Goal: Task Accomplishment & Management: Use online tool/utility

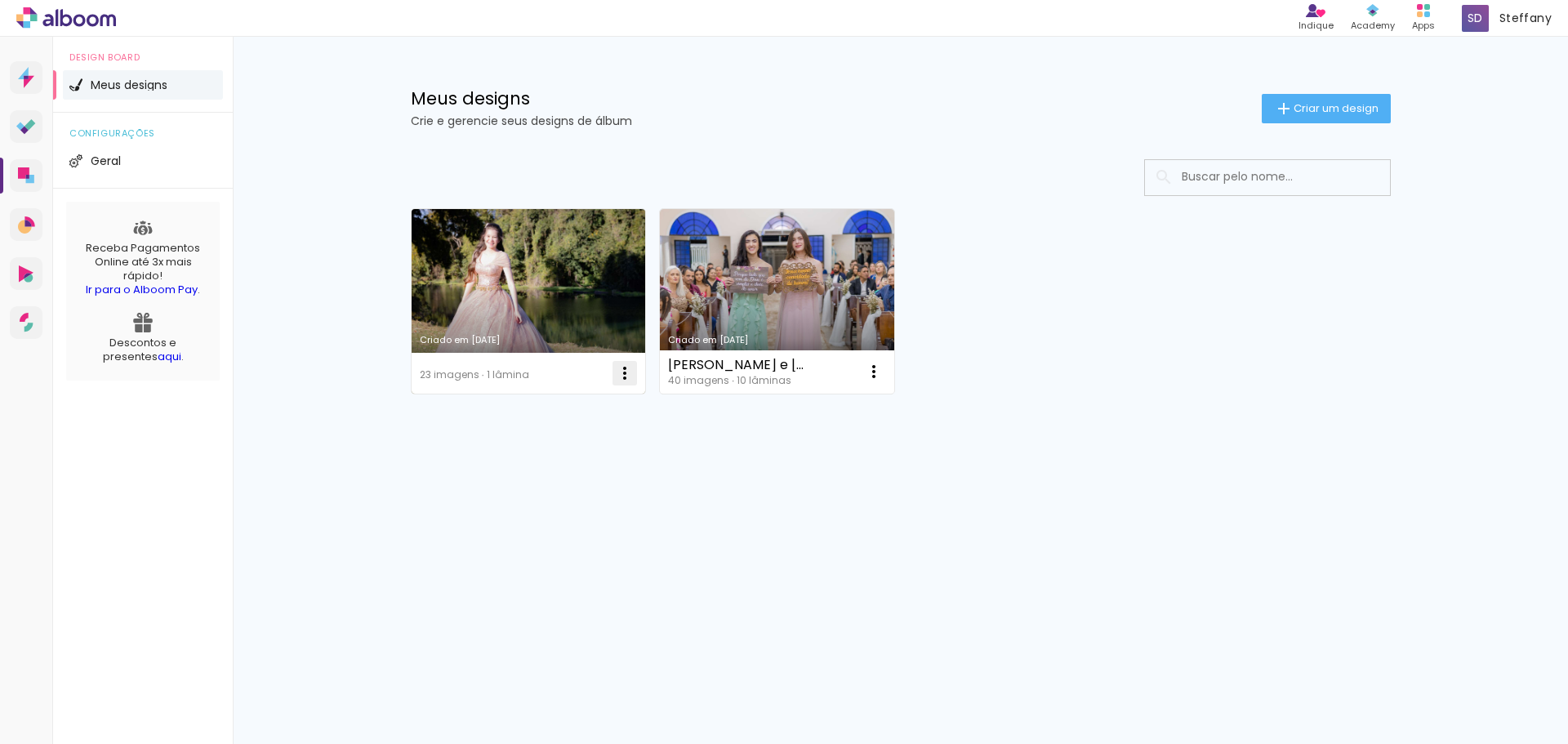
click at [620, 374] on iron-icon at bounding box center [624, 373] width 19 height 19
click at [537, 492] on paper-item "Excluir" at bounding box center [560, 481] width 161 height 33
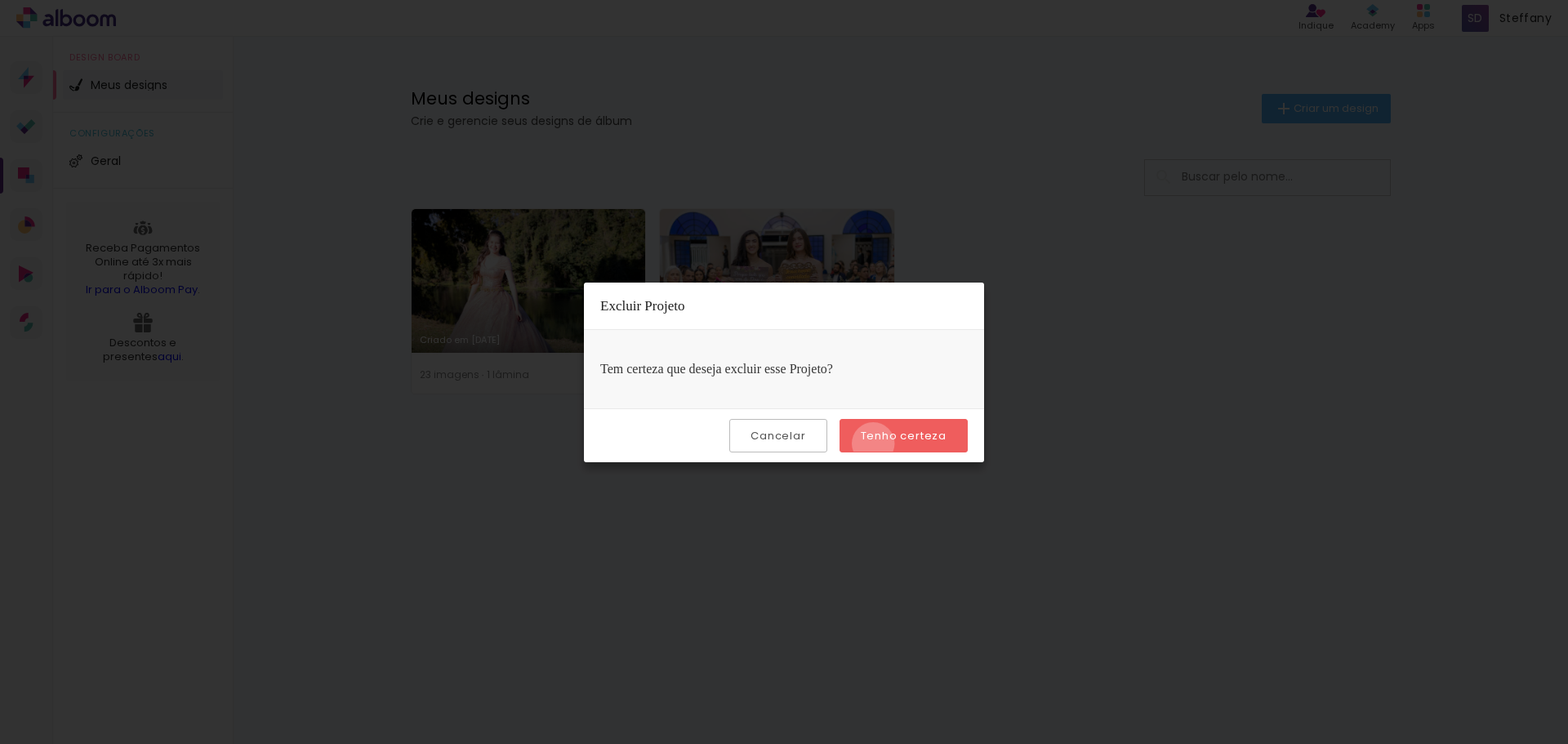
click at [875, 443] on paper-button "Tenho certeza" at bounding box center [903, 435] width 128 height 34
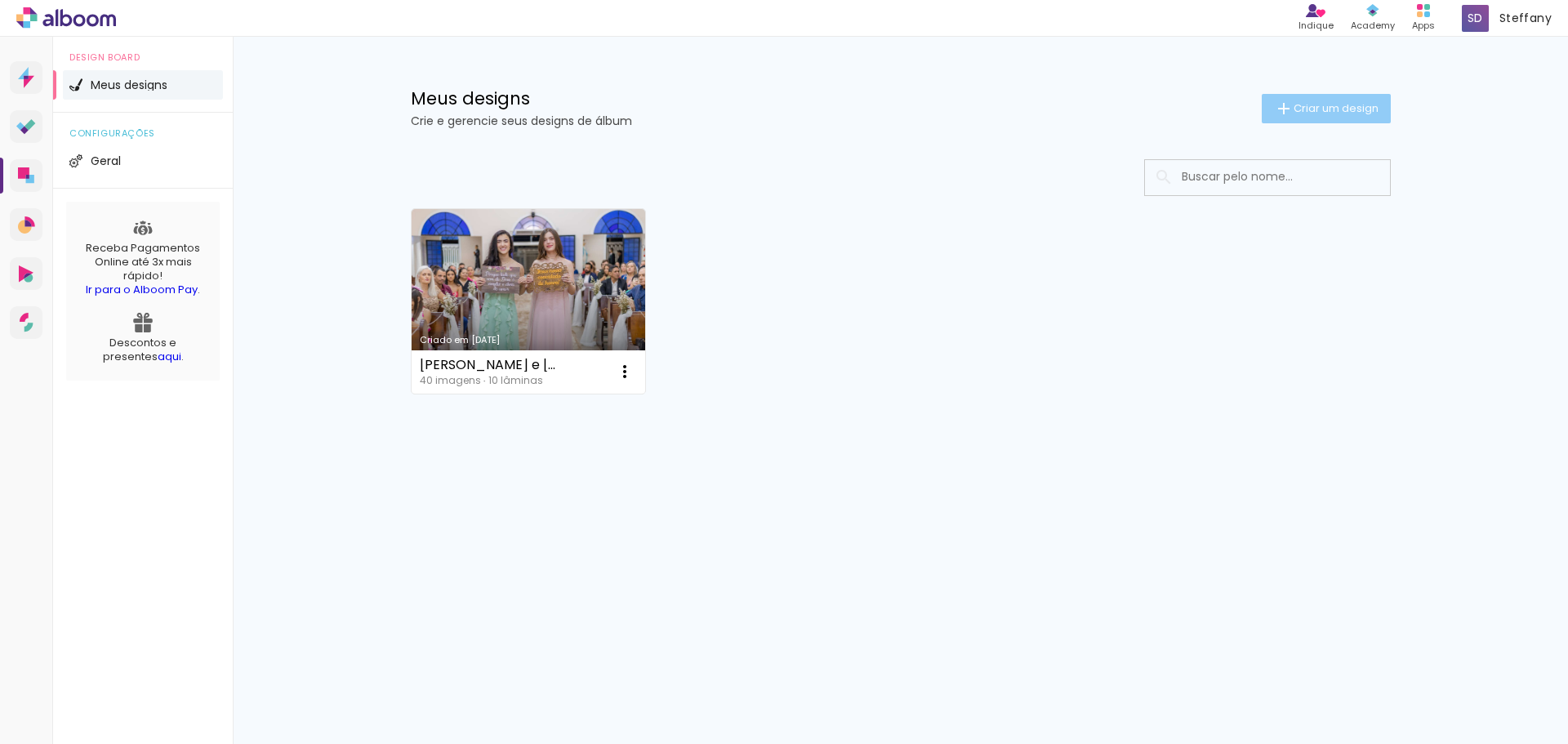
click at [1363, 109] on span "Criar um design" at bounding box center [1335, 108] width 85 height 11
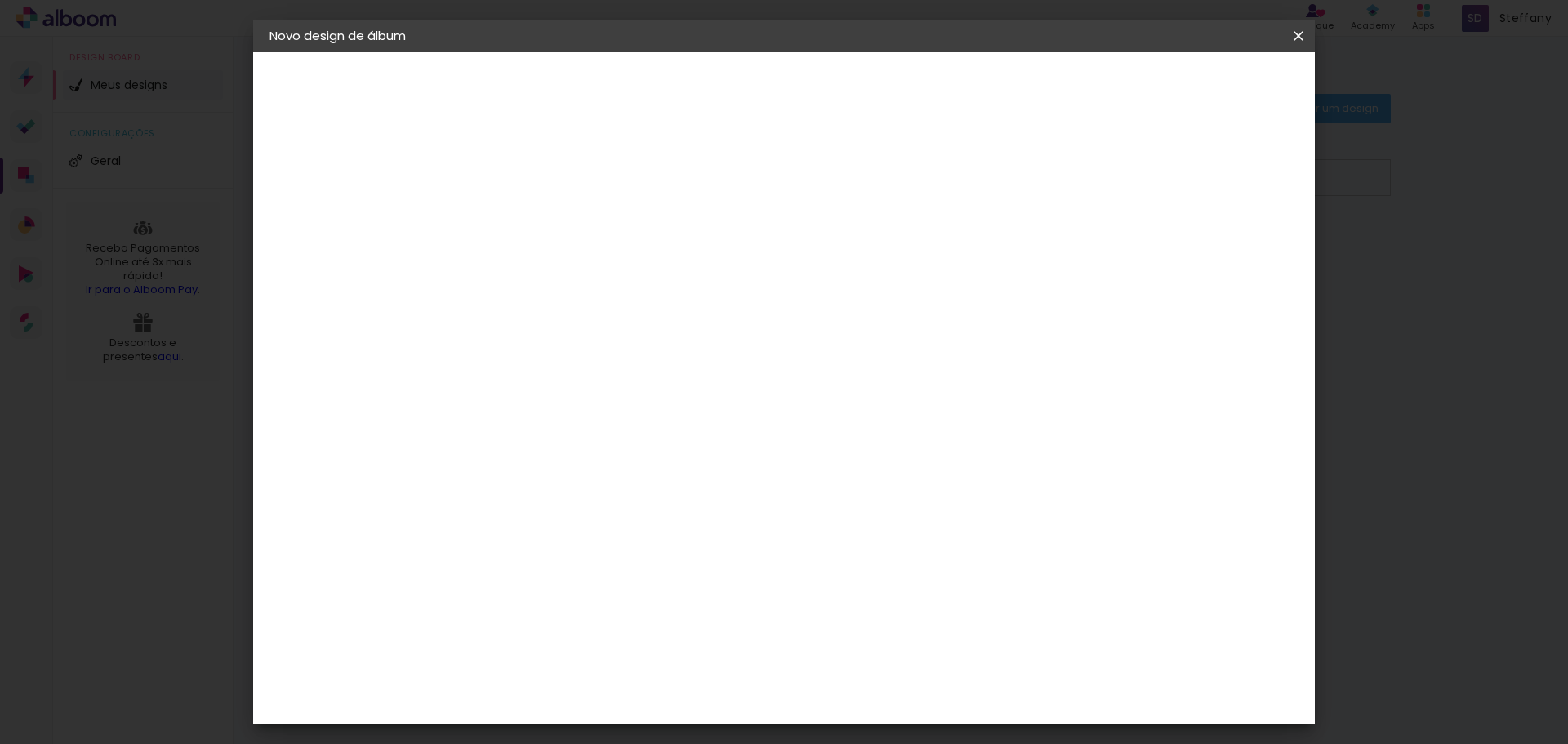
click at [536, 225] on input at bounding box center [536, 219] width 0 height 25
type input "[PERSON_NAME] e [PERSON_NAME]"
type paper-input "[PERSON_NAME] e [PERSON_NAME]"
click at [0, 0] on slot "Avançar" at bounding box center [0, 0] width 0 height 0
click at [842, 261] on paper-item "Tamanho Livre" at bounding box center [764, 248] width 156 height 36
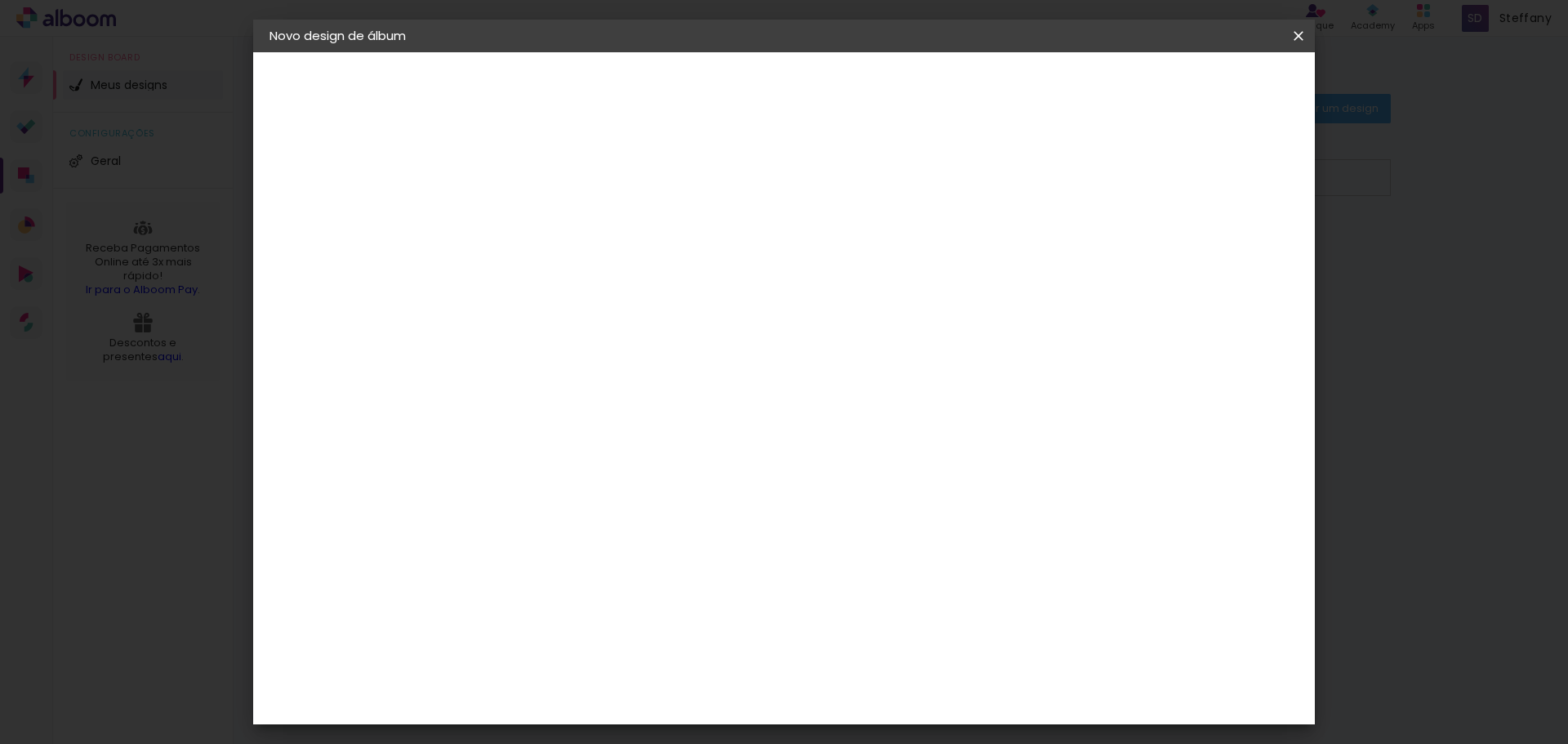
click at [0, 0] on slot "Avançar" at bounding box center [0, 0] width 0 height 0
click at [492, 467] on input "30" at bounding box center [485, 463] width 42 height 24
type input "25"
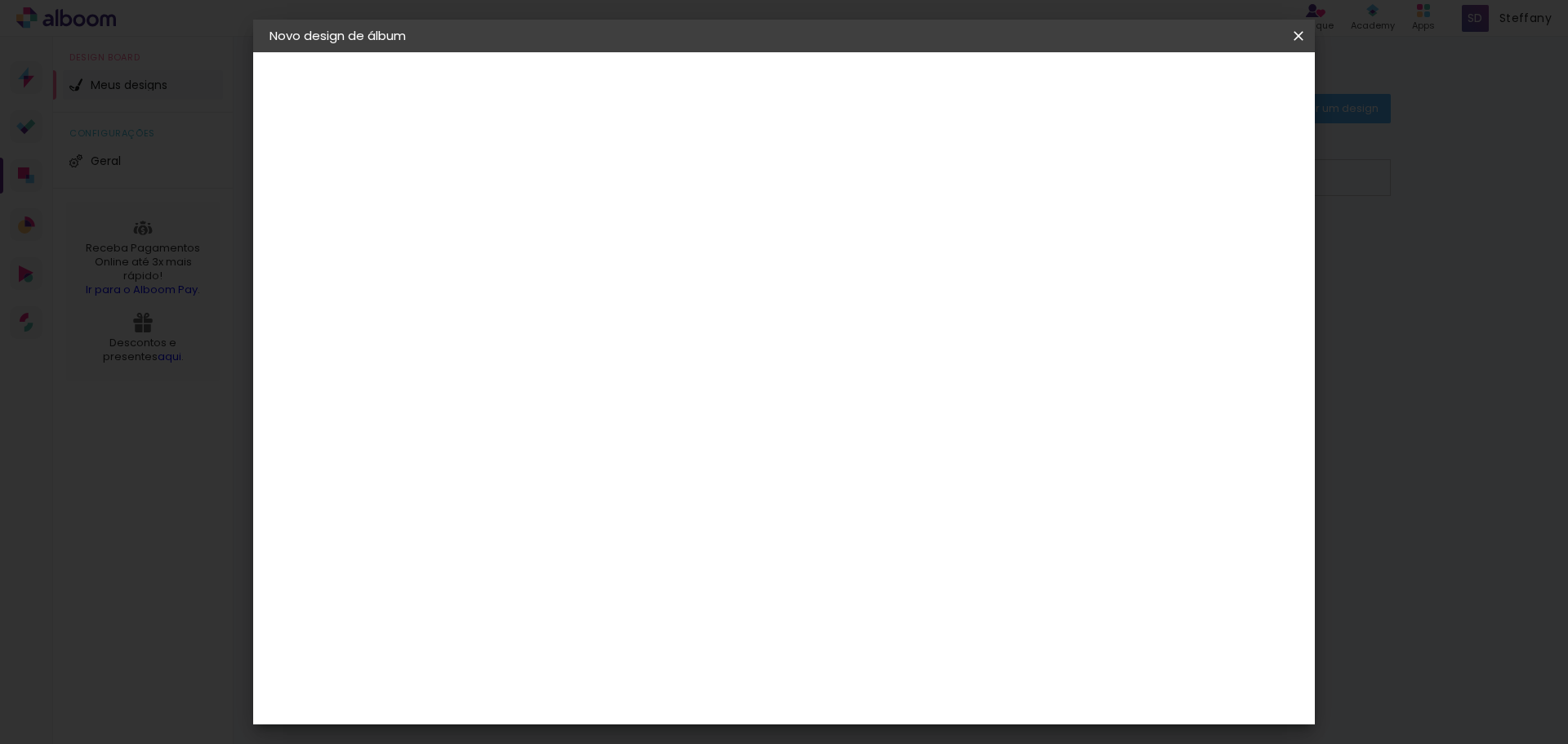
type paper-input "25"
click at [1208, 245] on input "5" at bounding box center [1214, 246] width 29 height 24
type input "10"
type paper-input "10"
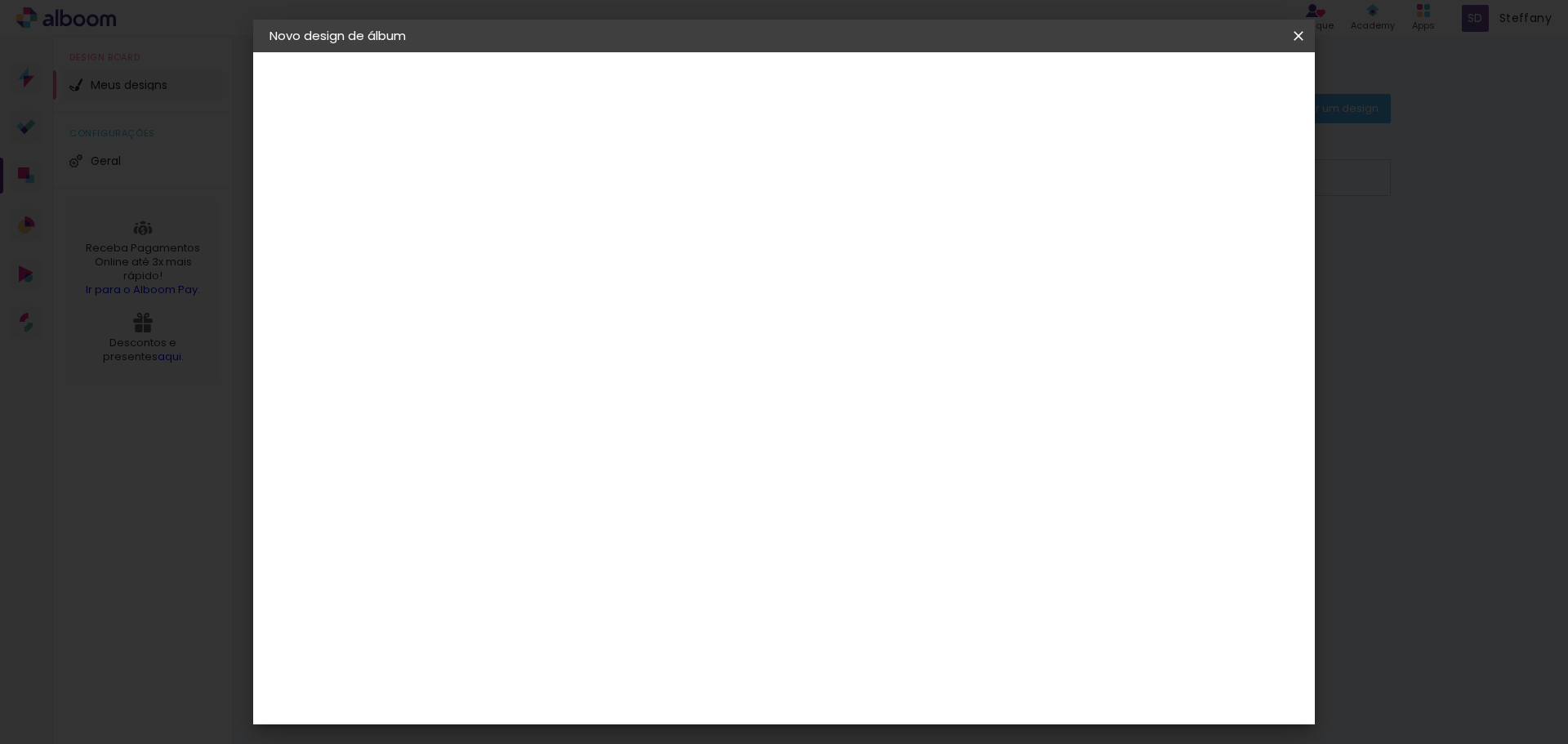
click at [1115, 183] on div at bounding box center [1108, 187] width 14 height 14
type paper-checkbox "on"
click at [1197, 81] on span "Iniciar design" at bounding box center [1159, 87] width 74 height 12
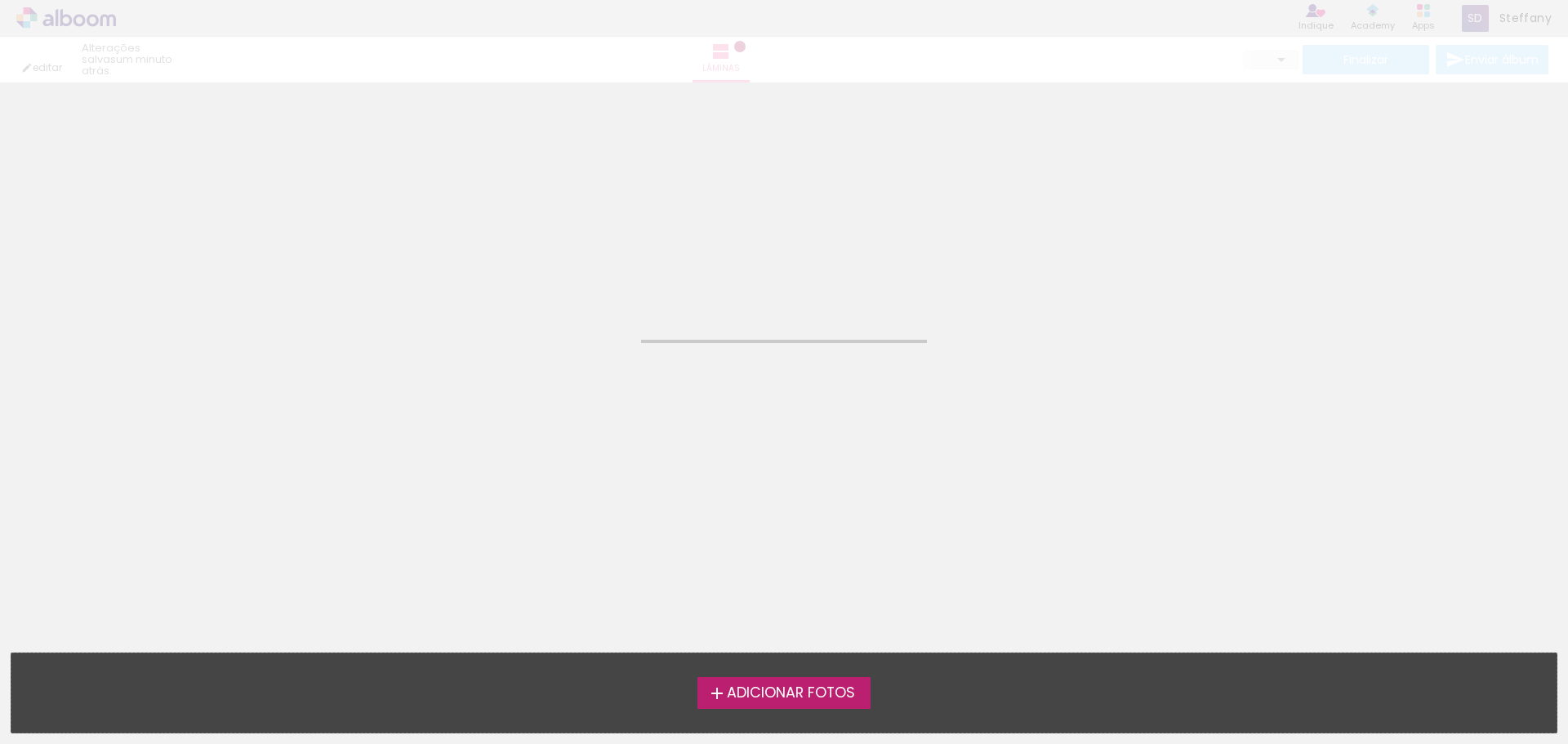
click at [847, 697] on span "Adicionar Fotos" at bounding box center [790, 693] width 128 height 14
click at [0, 0] on input "file" at bounding box center [0, 0] width 0 height 0
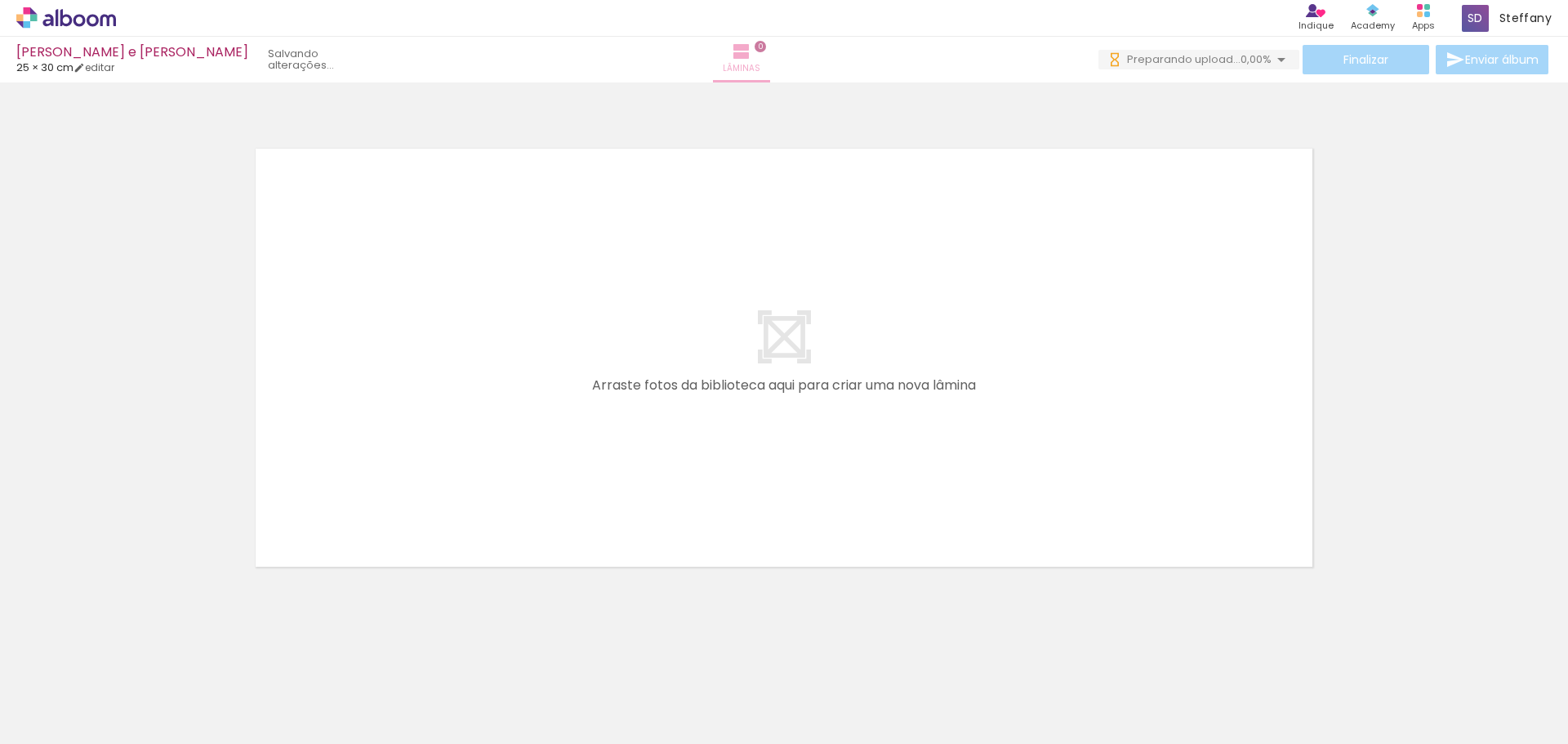
click at [770, 56] on paper-button "Lâminas 0" at bounding box center [741, 59] width 57 height 45
click at [766, 41] on span "0" at bounding box center [760, 46] width 12 height 12
click at [751, 53] on iron-icon at bounding box center [741, 51] width 19 height 19
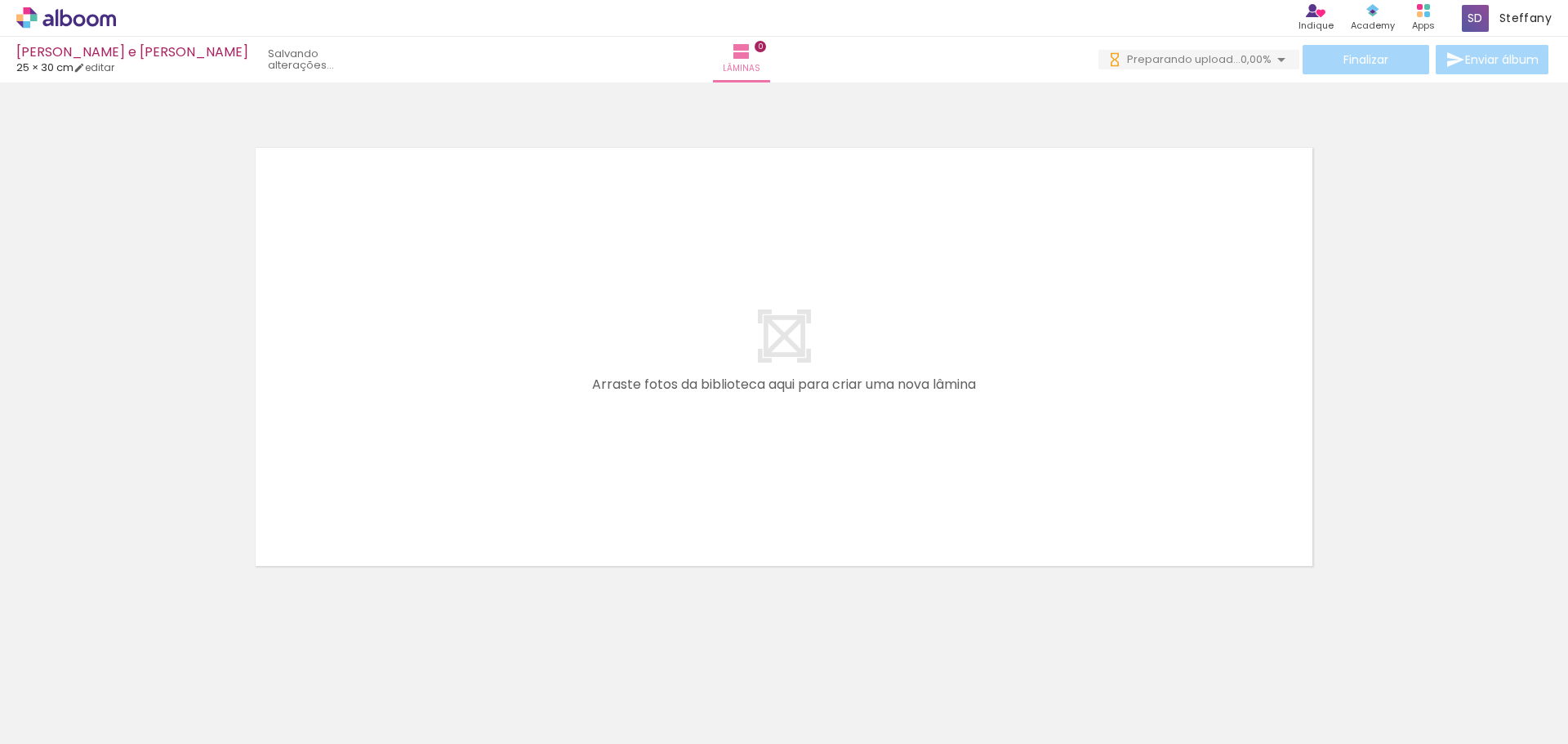
click at [1004, 417] on quentale-layouter at bounding box center [784, 357] width 1094 height 455
drag, startPoint x: 153, startPoint y: 699, endPoint x: 507, endPoint y: 388, distance: 471.2
click at [507, 388] on quentale-workspace at bounding box center [784, 372] width 1568 height 744
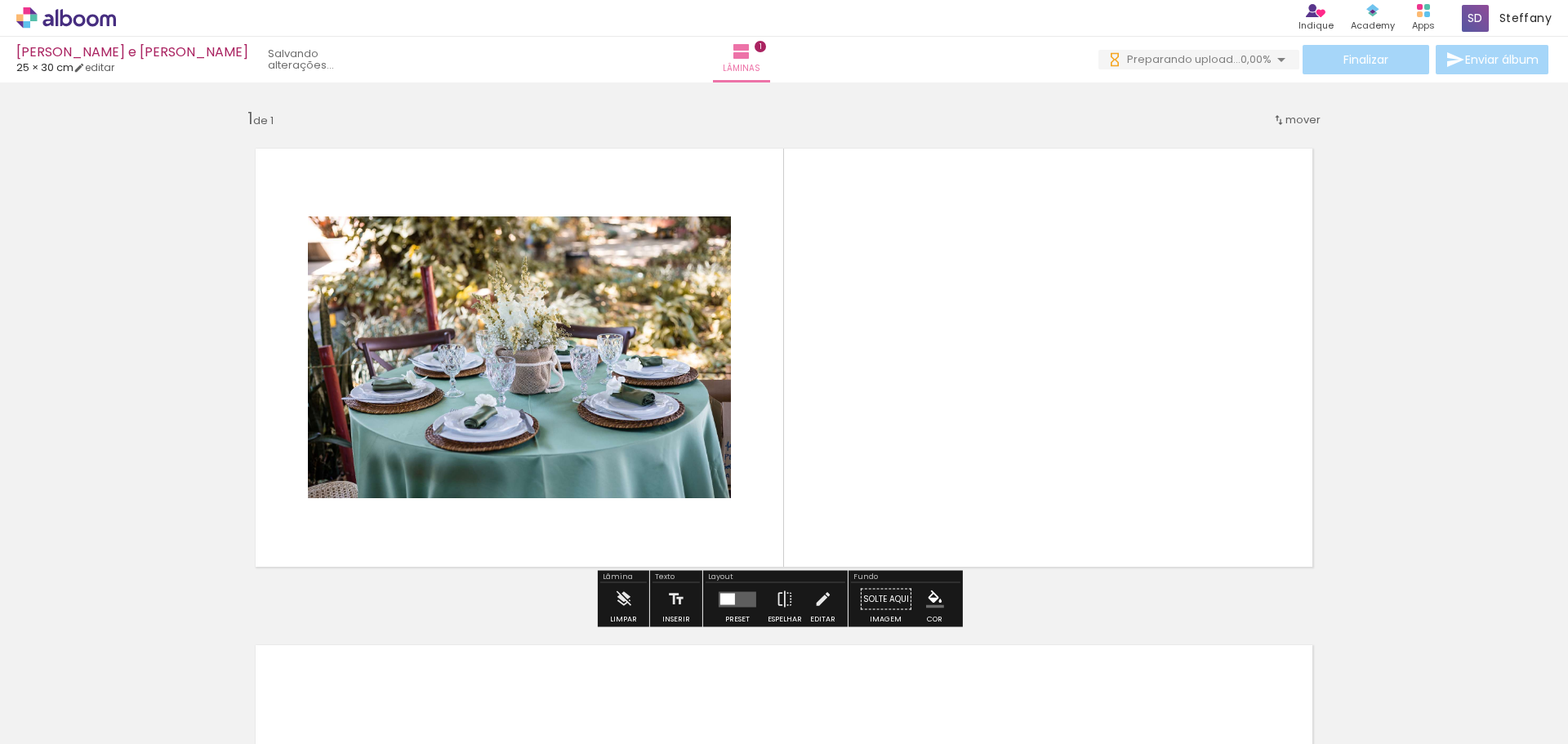
click at [744, 601] on quentale-layouter at bounding box center [737, 599] width 38 height 15
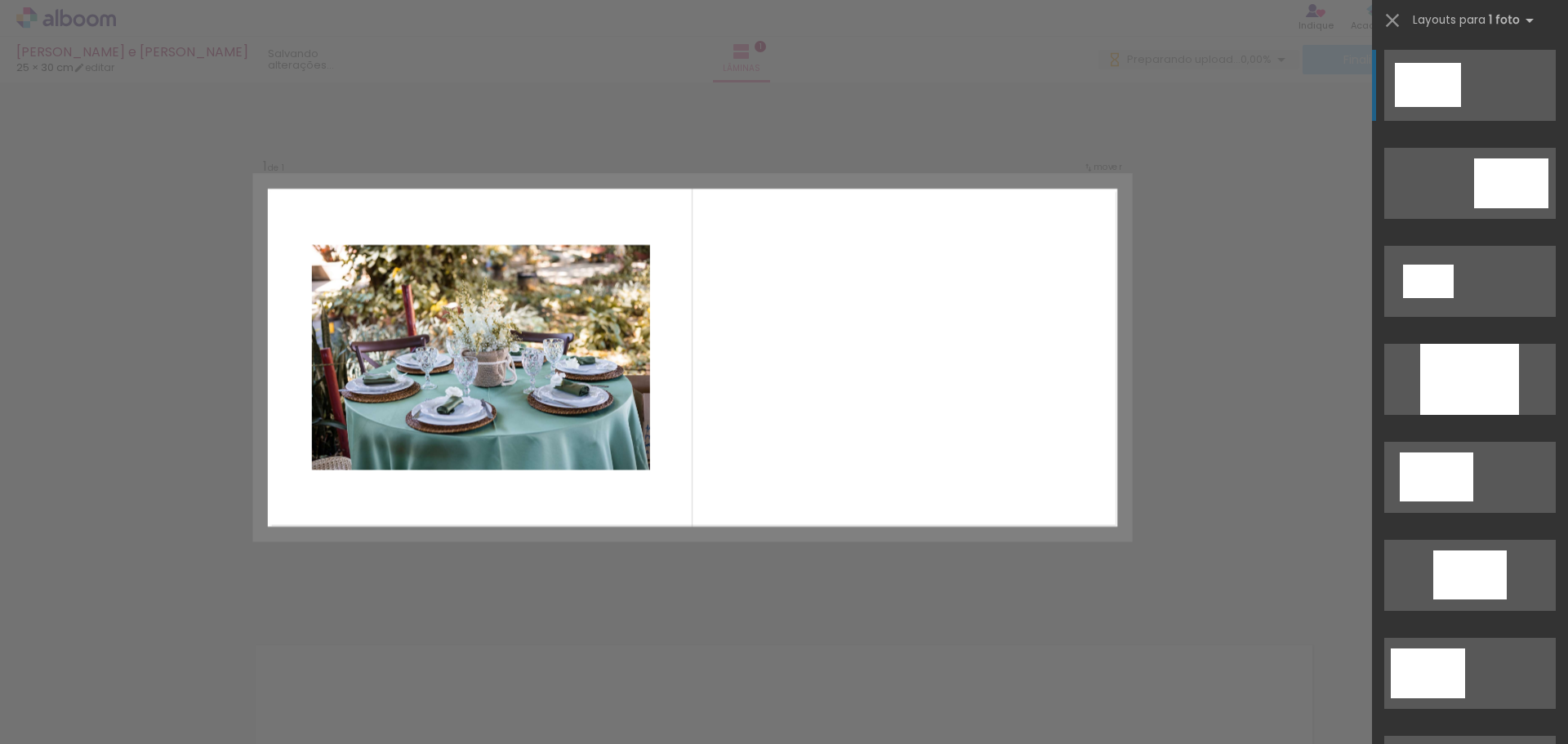
click at [751, 592] on div "Confirmar Cancelar" at bounding box center [784, 598] width 1568 height 1033
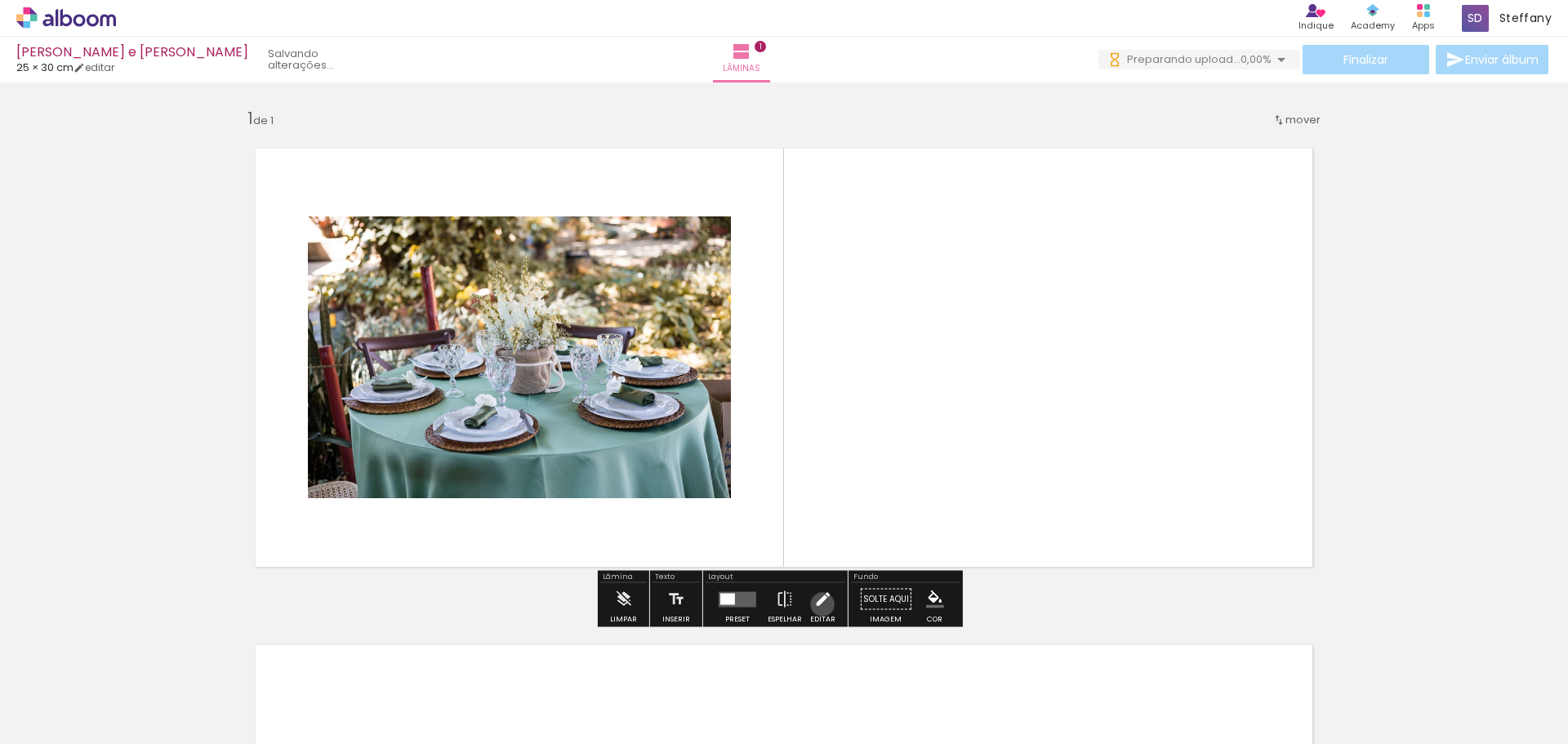
click at [818, 604] on iron-icon at bounding box center [822, 599] width 18 height 33
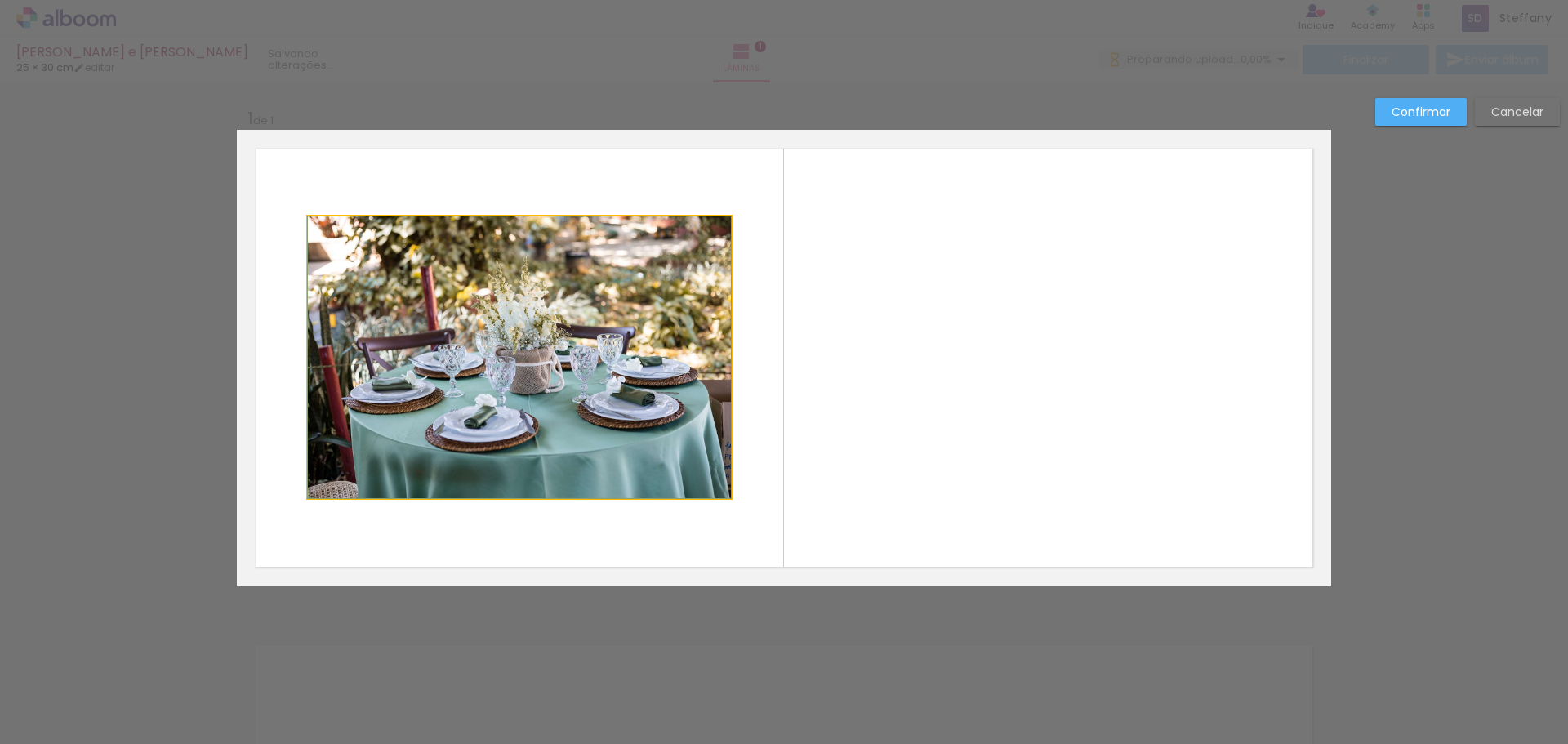
click at [569, 307] on quentale-photo at bounding box center [519, 357] width 423 height 282
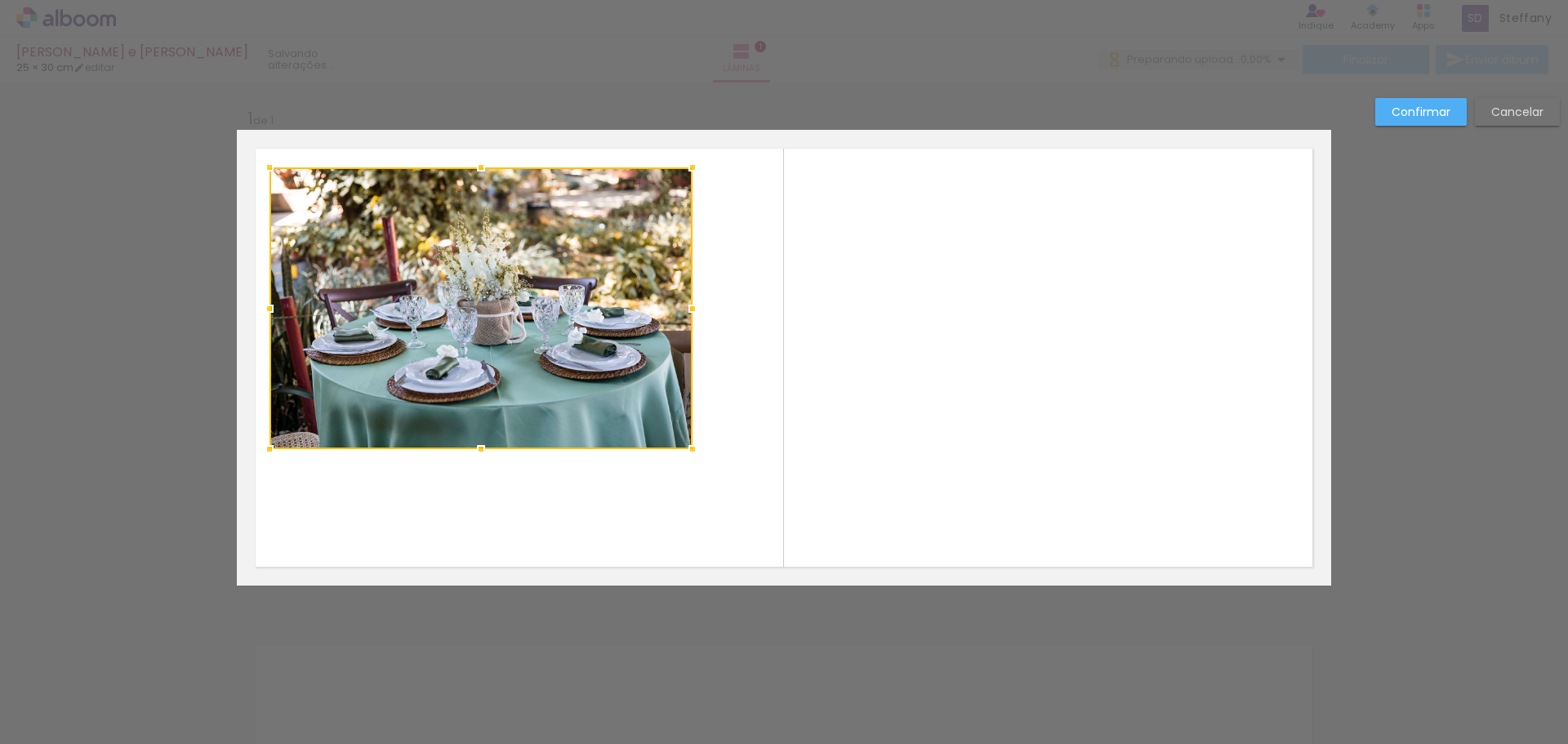
drag, startPoint x: 568, startPoint y: 307, endPoint x: 530, endPoint y: 258, distance: 62.0
click at [530, 258] on div at bounding box center [481, 308] width 423 height 282
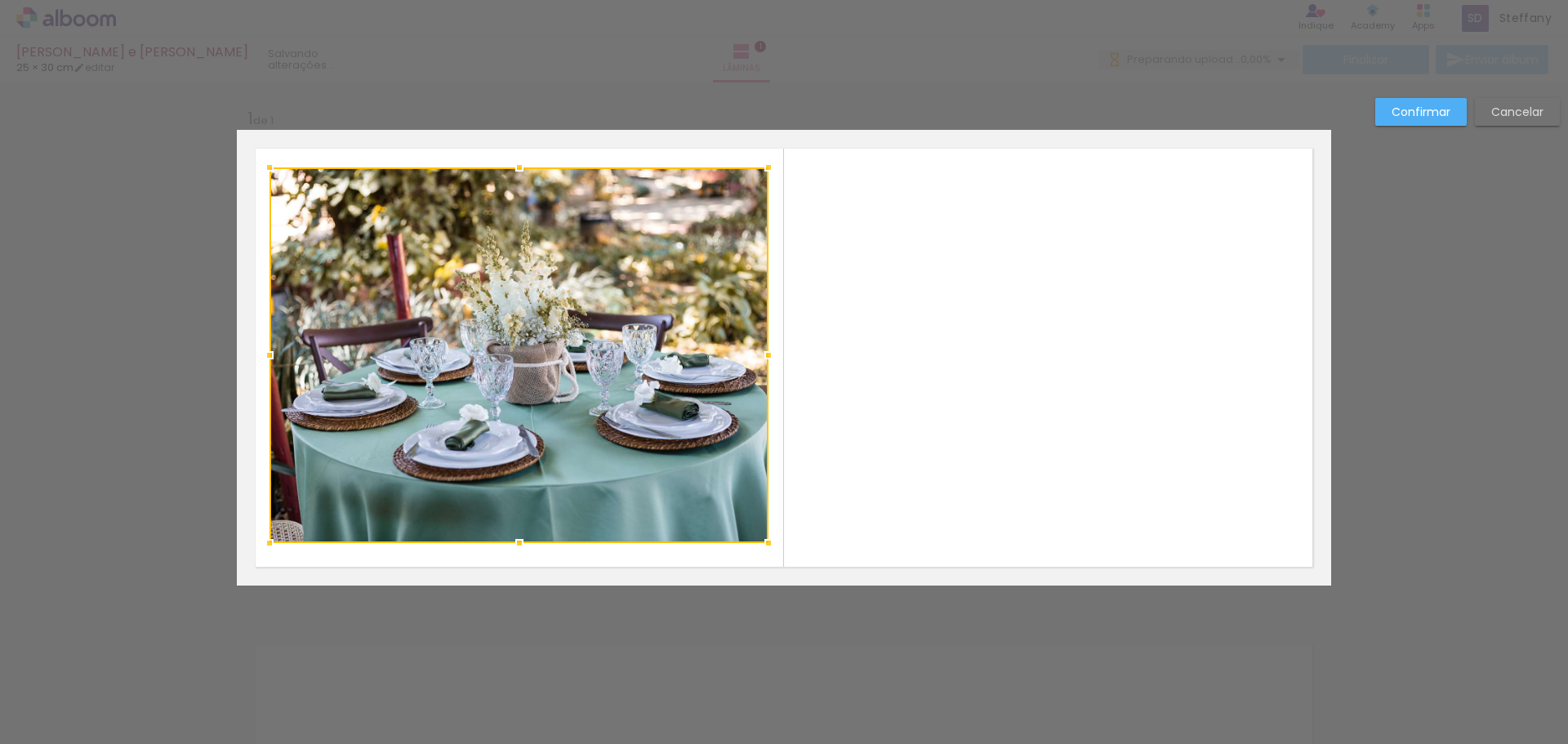
drag, startPoint x: 685, startPoint y: 450, endPoint x: 761, endPoint y: 544, distance: 120.9
click at [761, 544] on div at bounding box center [768, 543] width 33 height 33
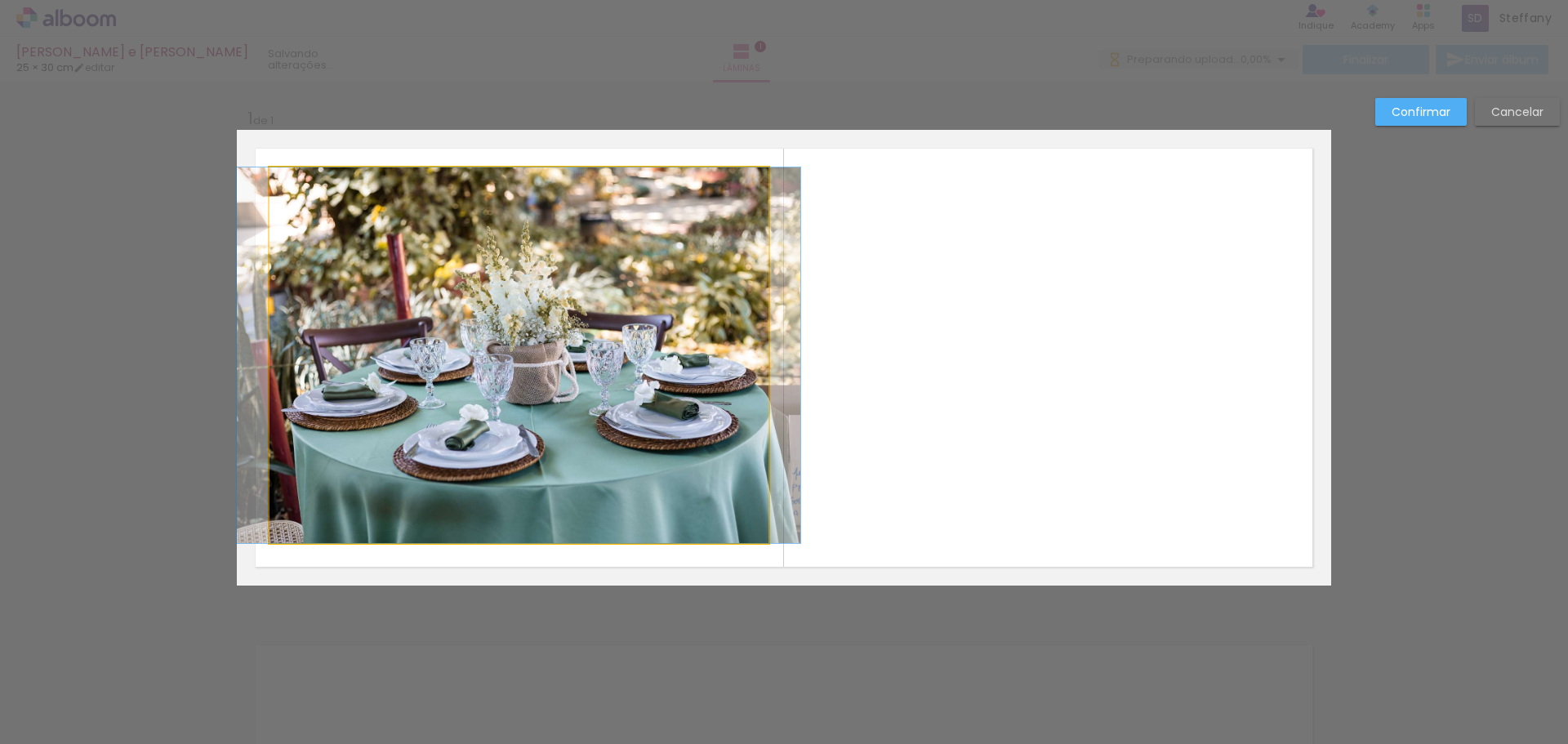
click at [684, 407] on quentale-photo at bounding box center [518, 354] width 499 height 375
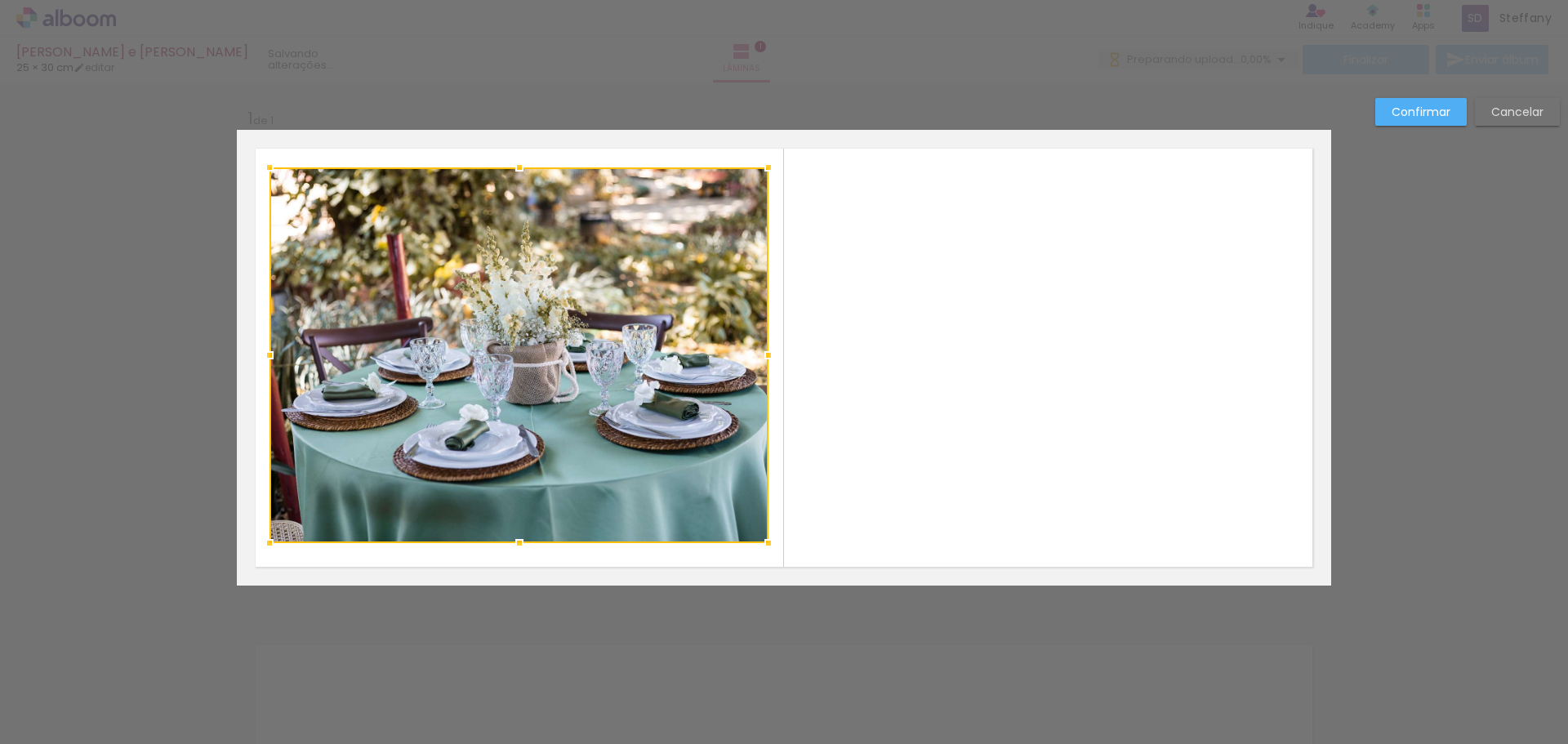
click at [684, 407] on div at bounding box center [518, 354] width 499 height 375
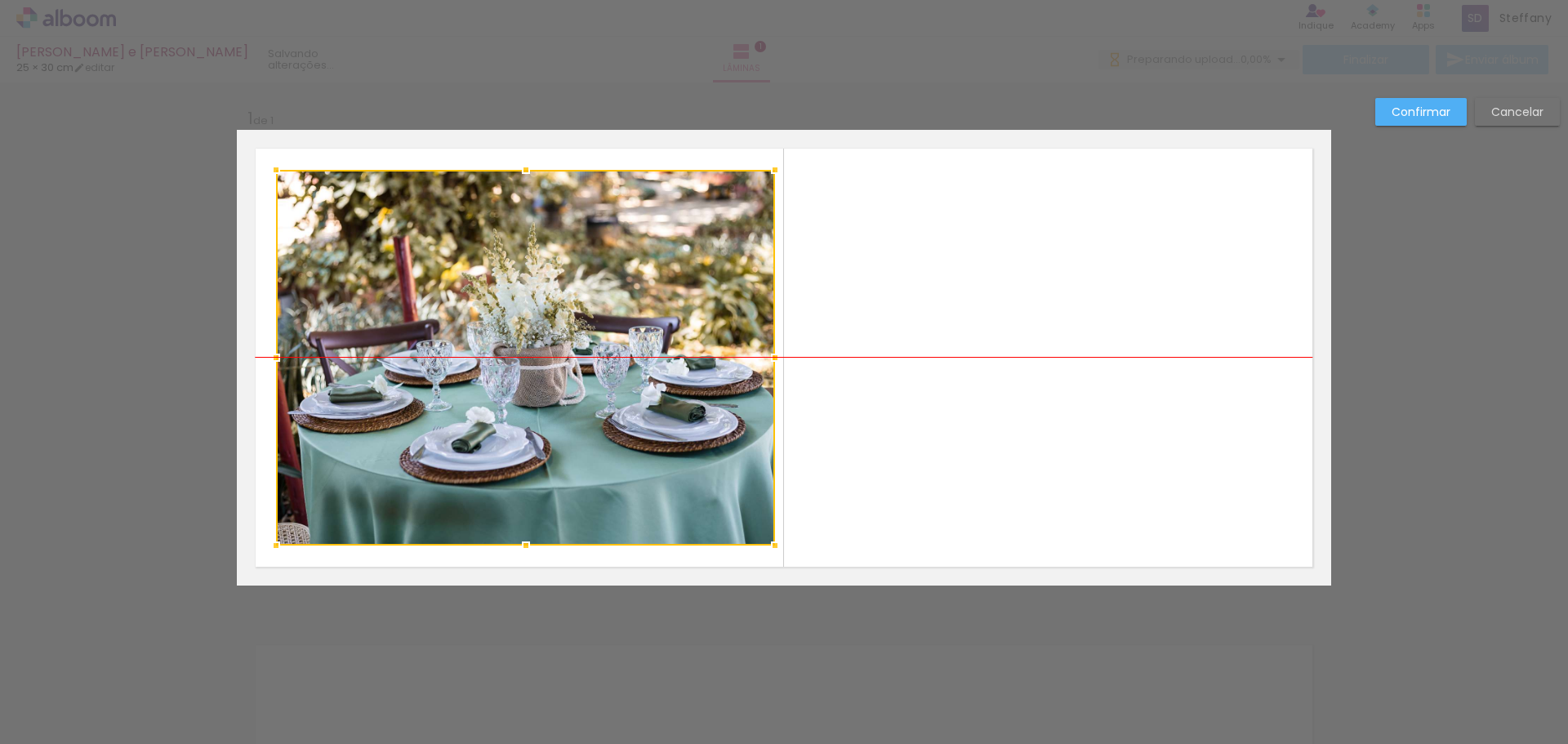
click at [549, 364] on div at bounding box center [525, 357] width 499 height 375
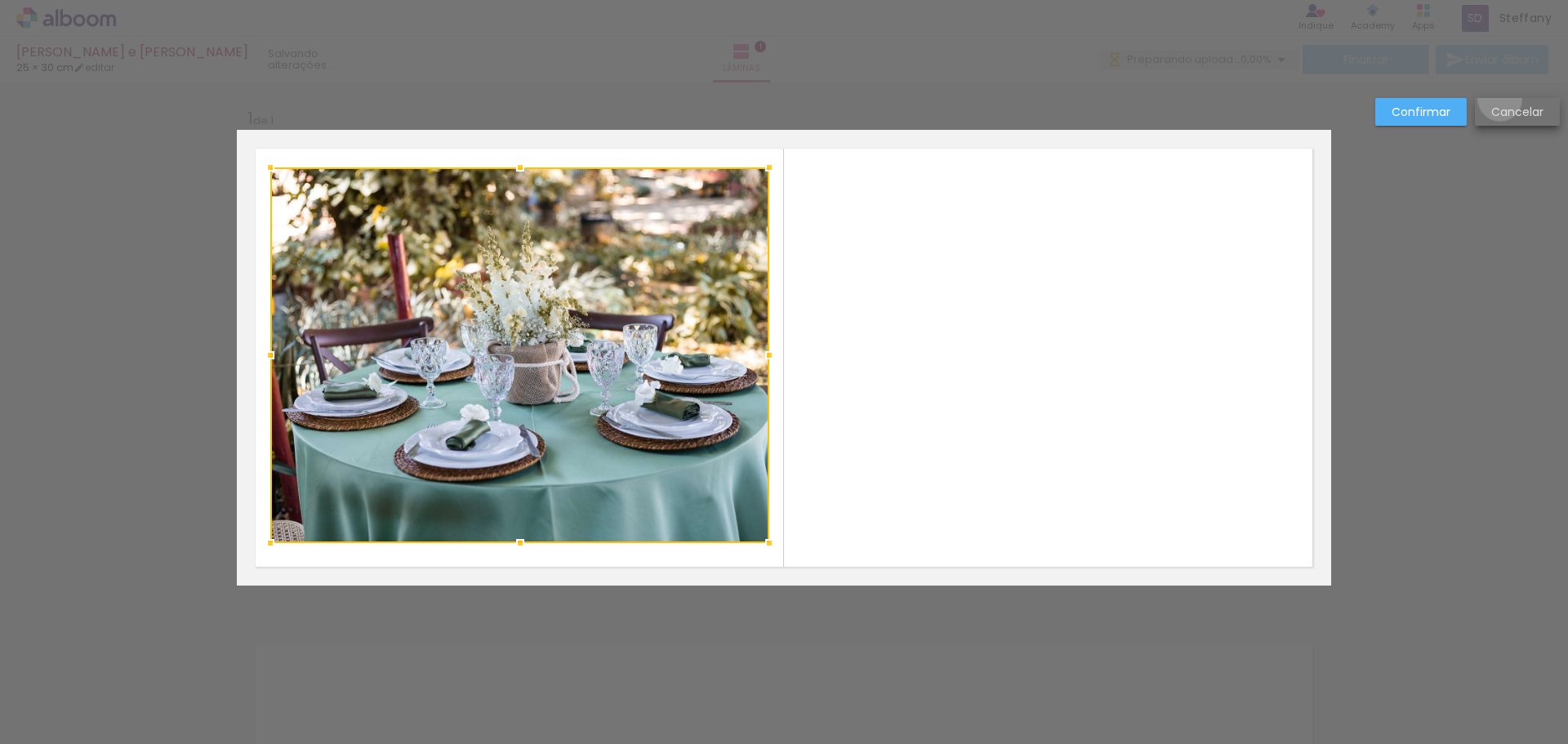
click at [1499, 98] on paper-button "Cancelar" at bounding box center [1517, 112] width 85 height 28
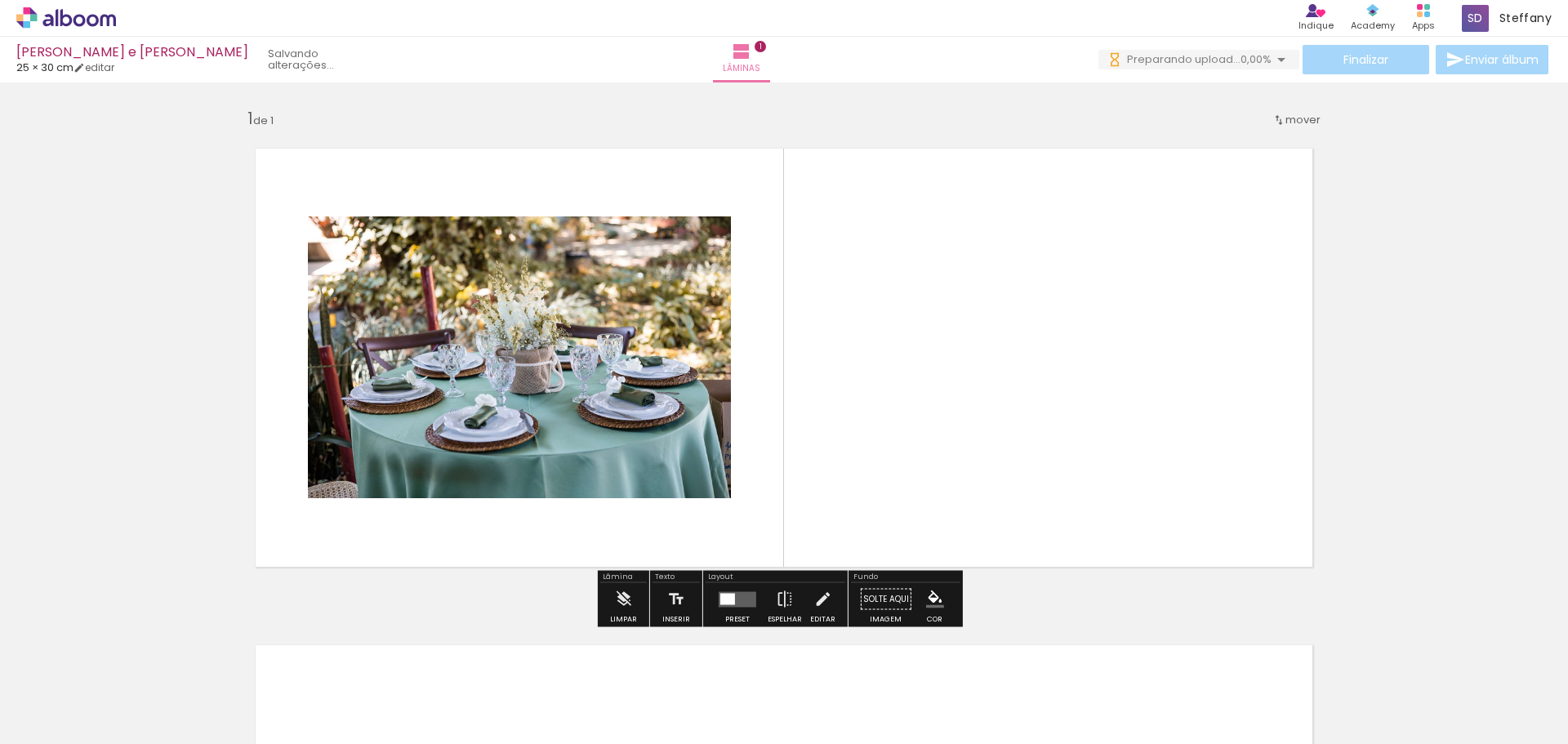
click at [1139, 582] on quentale-layouter at bounding box center [784, 358] width 1094 height 455
click at [1441, 385] on div "Inserir lâmina 1 de 1" at bounding box center [784, 585] width 1568 height 994
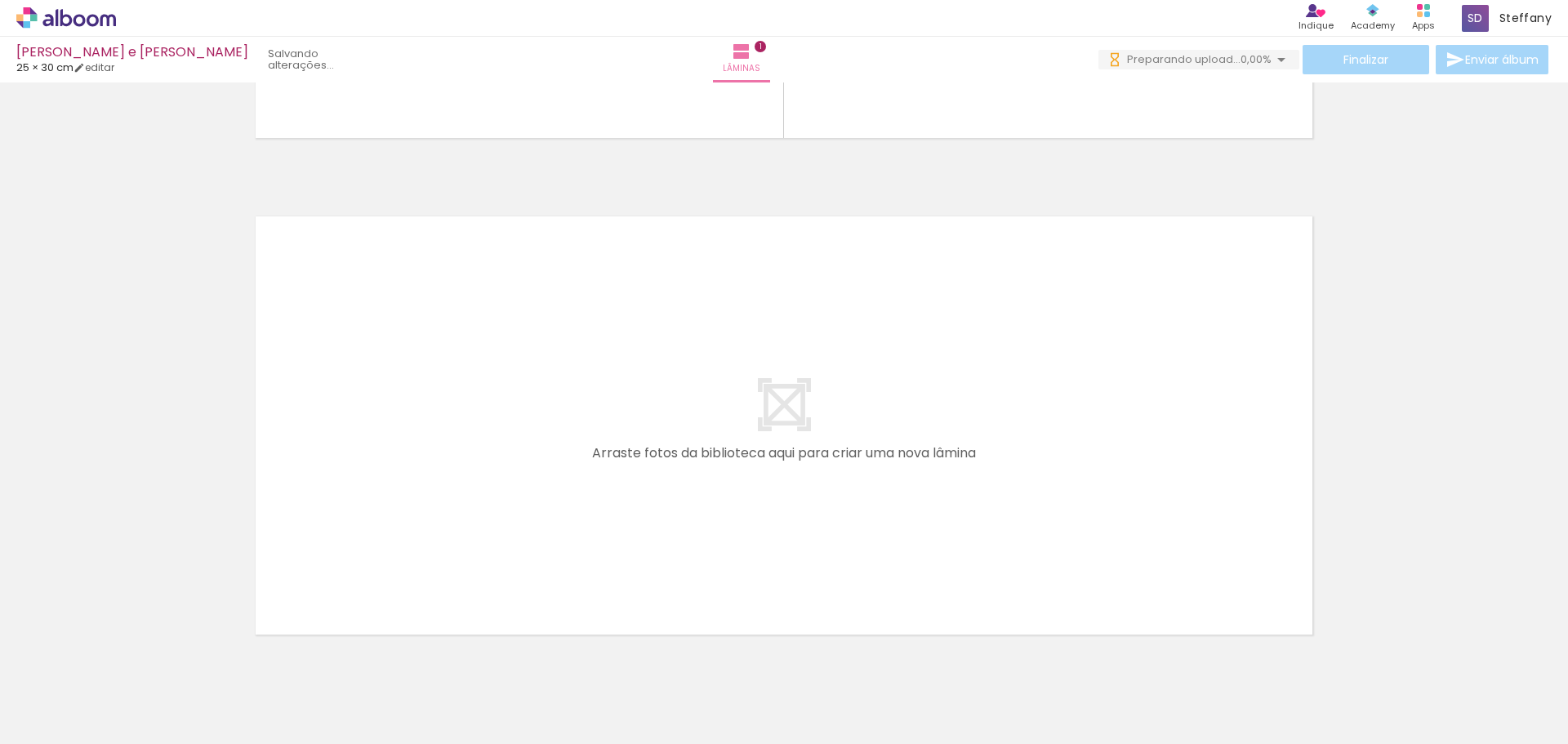
scroll to position [497, 0]
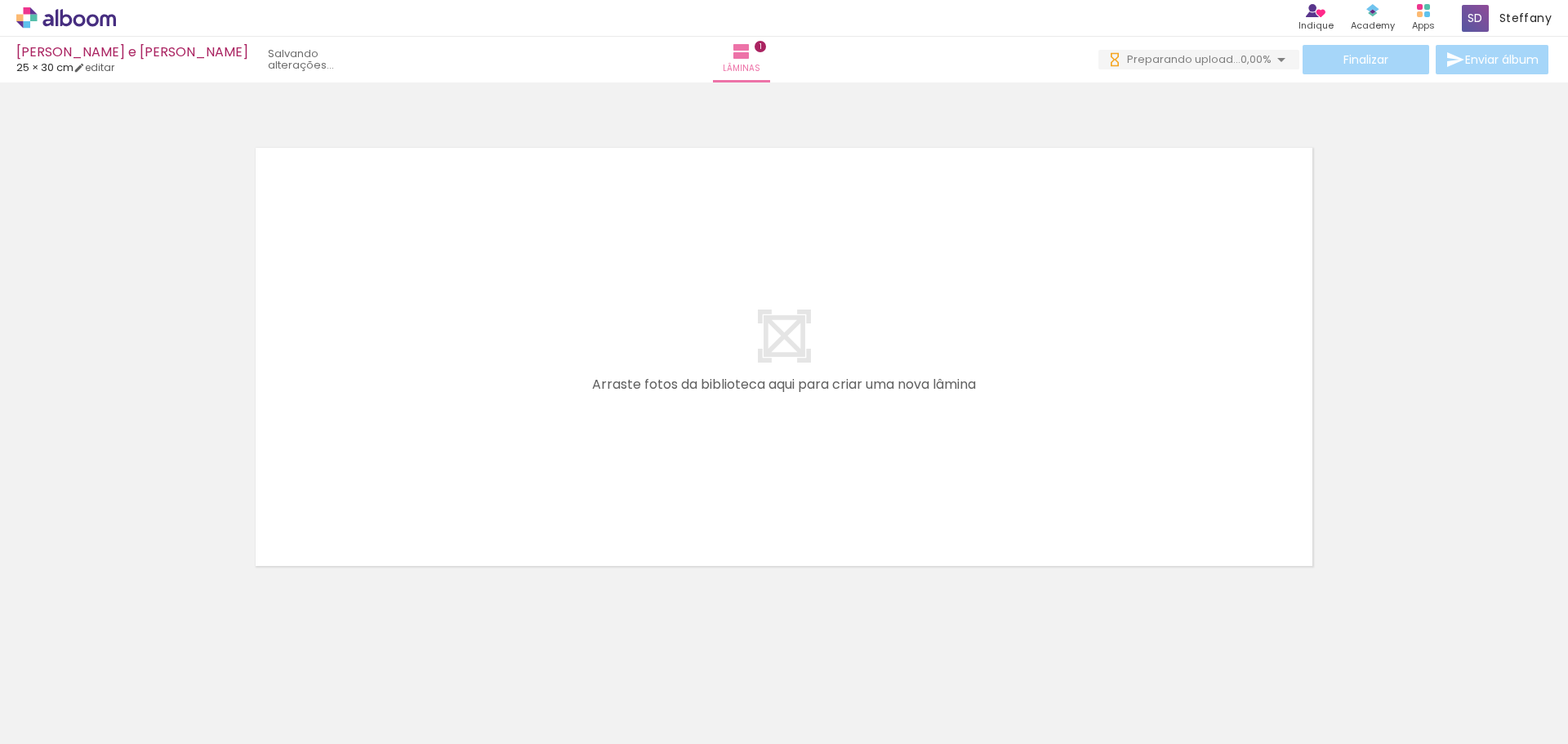
click at [1107, 437] on quentale-layouter at bounding box center [784, 357] width 1094 height 455
click at [113, 69] on link "editar" at bounding box center [94, 68] width 41 height 14
type input "25"
type input "60"
type input "10"
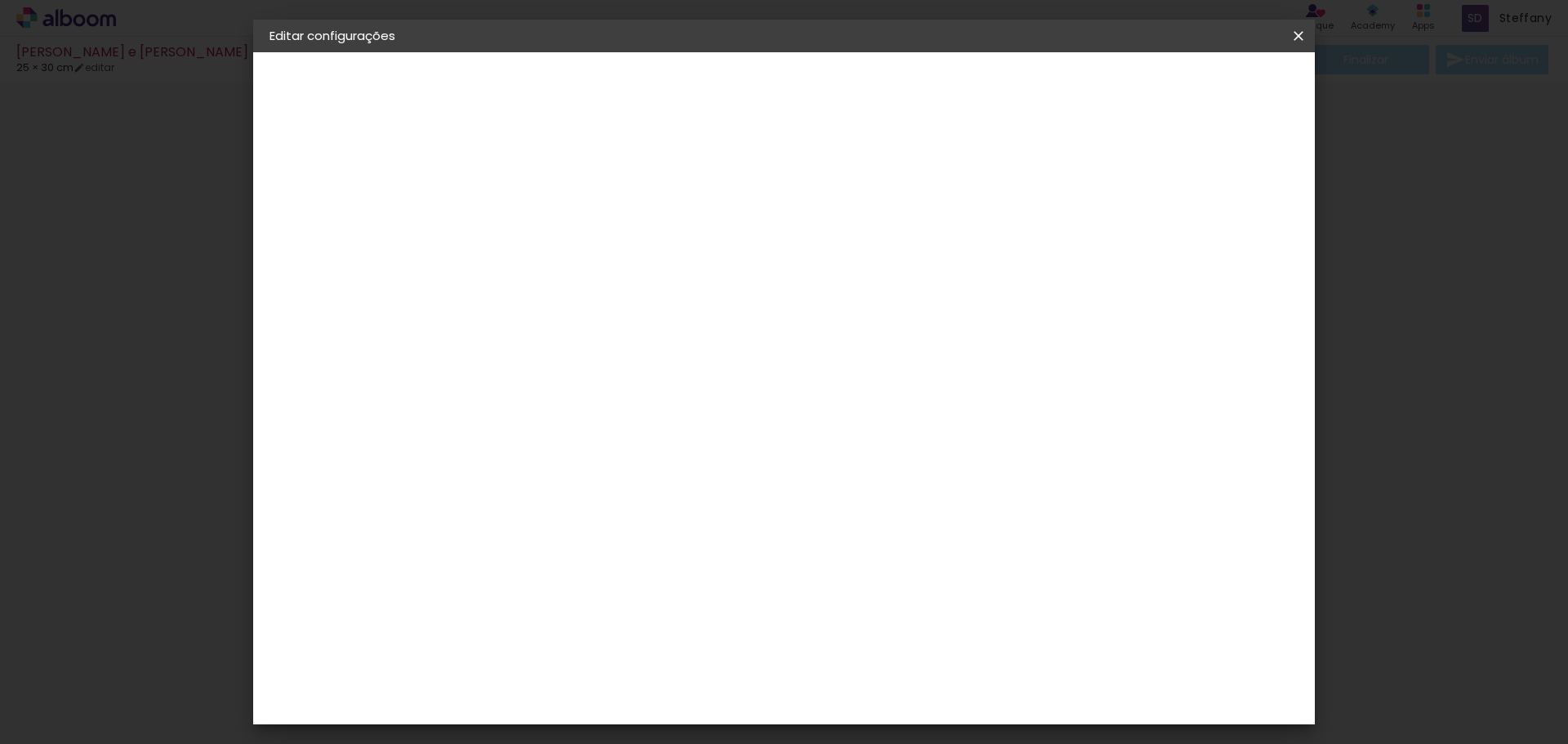
click at [1115, 188] on div at bounding box center [1108, 187] width 14 height 14
type paper-checkbox "on"
click at [345, 162] on div "2. Especificações" at bounding box center [358, 167] width 179 height 19
click at [283, 163] on iron-icon at bounding box center [279, 167] width 19 height 19
click at [1197, 89] on span "Salvar configurações" at bounding box center [1135, 87] width 121 height 12
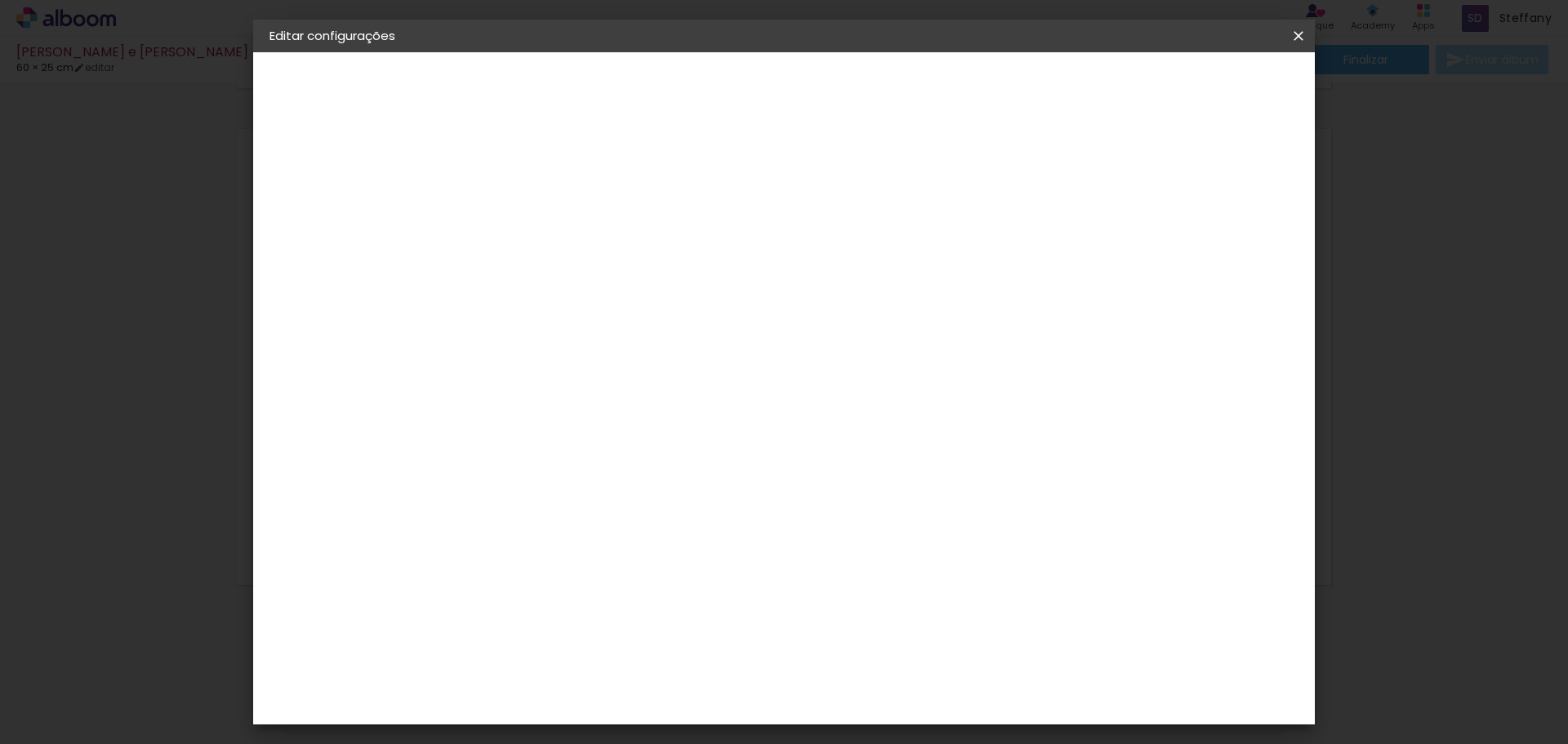
click at [1213, 95] on paper-button "Salvar configurações" at bounding box center [1135, 86] width 153 height 28
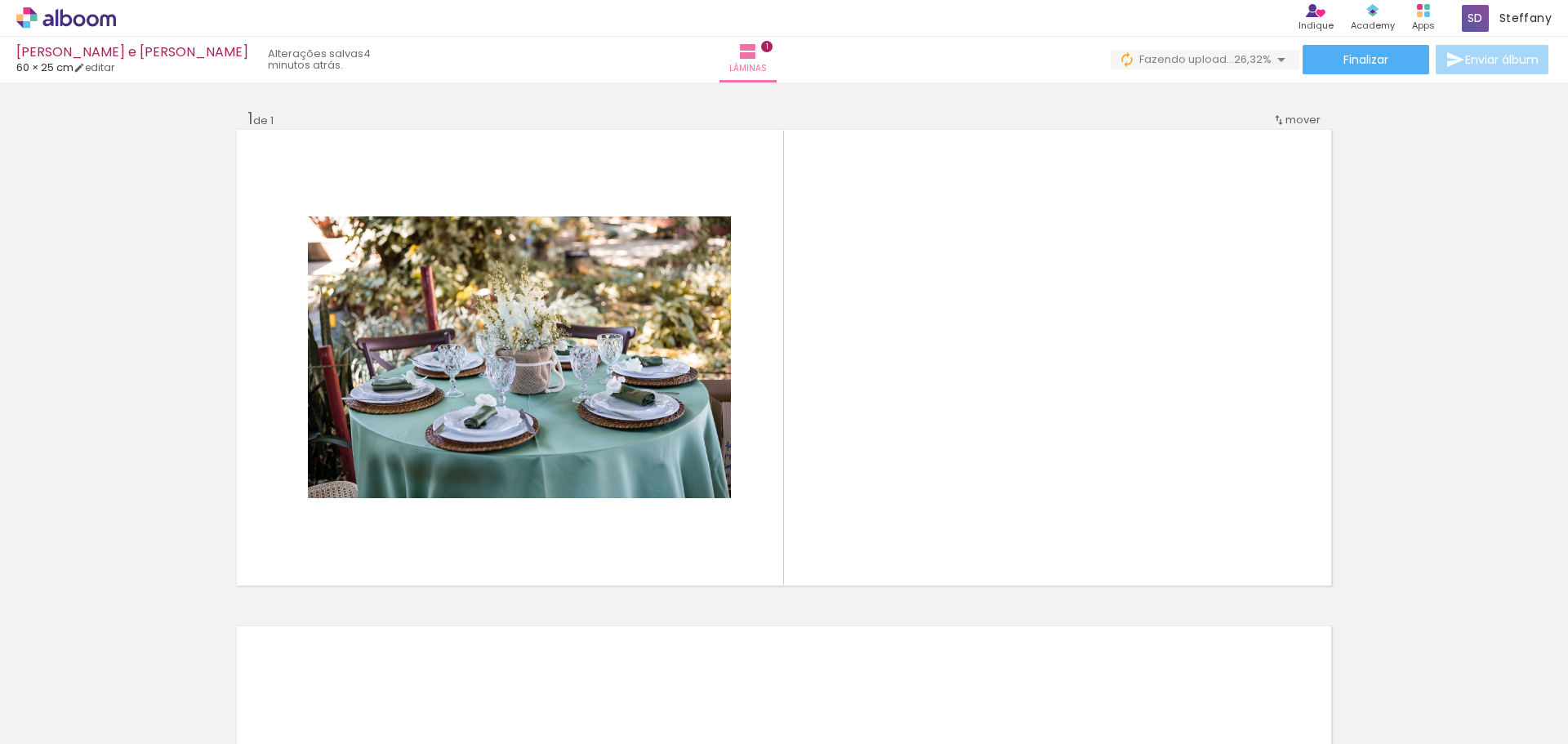
scroll to position [0, 1489]
